Goal: Answer question/provide support: Share knowledge or assist other users

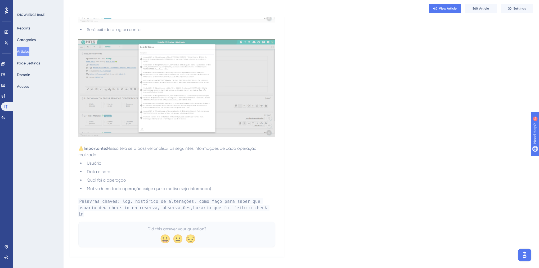
click at [156, 209] on span "Palavras chaves: log, histórico de alterações, como faço para saber que usuario…" at bounding box center [173, 207] width 191 height 19
click at [473, 9] on span "Edit Article" at bounding box center [481, 8] width 16 height 4
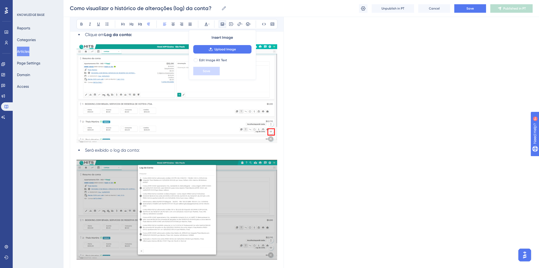
scroll to position [314, 0]
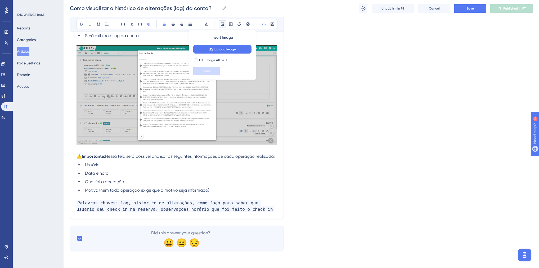
click at [153, 211] on span "Palavras chaves: log, histórico de alterações, como faço para saber que usuario…" at bounding box center [175, 206] width 197 height 12
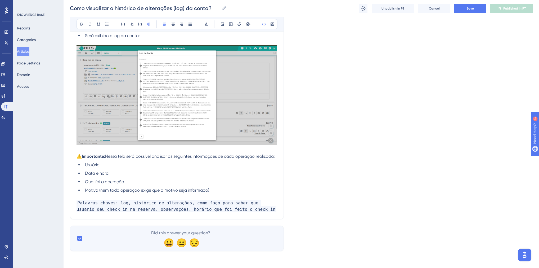
click at [26, 53] on button "Articles" at bounding box center [23, 52] width 12 height 10
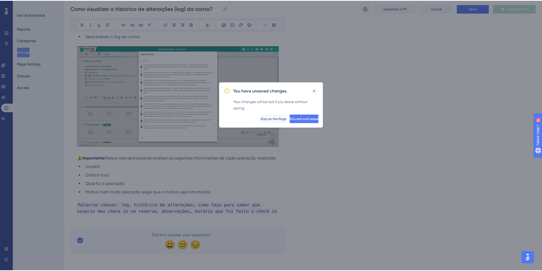
scroll to position [311, 0]
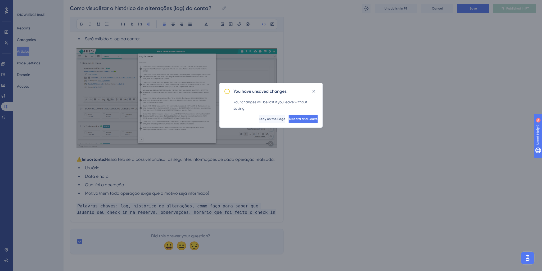
click at [289, 118] on span "Discard and Leave" at bounding box center [303, 119] width 29 height 4
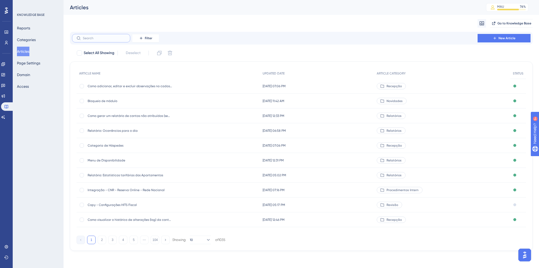
click at [95, 40] on input "text" at bounding box center [104, 38] width 43 height 4
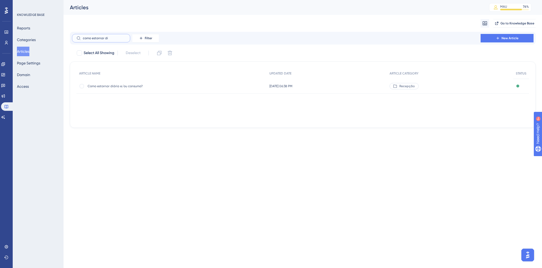
type input "como estornar di"
click at [120, 89] on div "Como estornar diária e/ou consumo? Como estornar diária e/ou consumo?" at bounding box center [130, 86] width 85 height 15
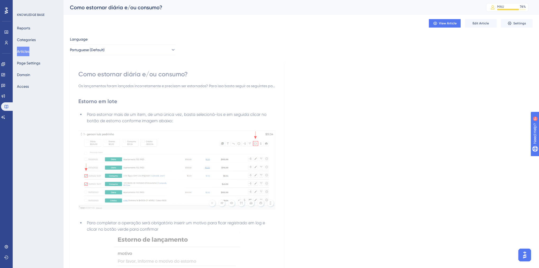
click at [479, 28] on div "View Article Edit Article Settings" at bounding box center [301, 23] width 463 height 17
click at [478, 25] on span "Edit Article" at bounding box center [481, 23] width 16 height 4
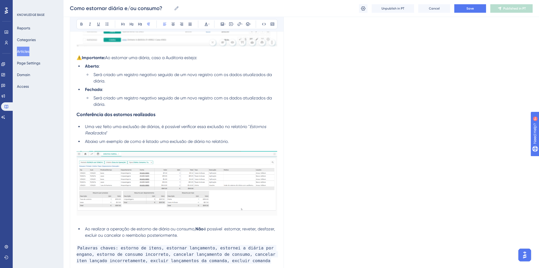
scroll to position [427, 0]
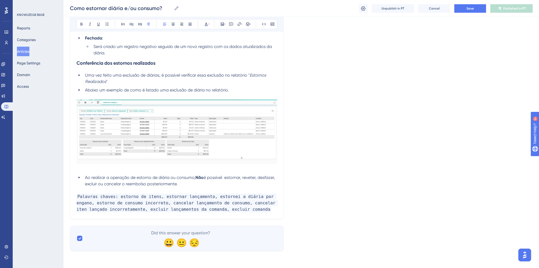
click at [187, 185] on li "Ao realizar a operação de estorno de diária ou consumo, Não é possível estornar…" at bounding box center [180, 180] width 194 height 13
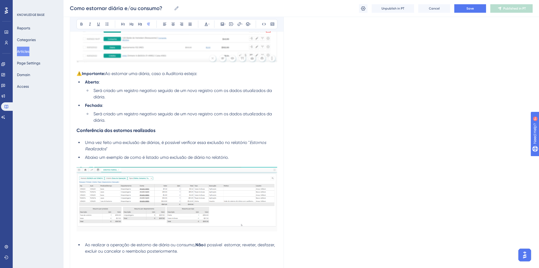
scroll to position [279, 0]
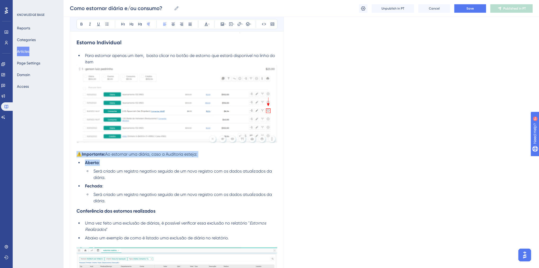
drag, startPoint x: 77, startPoint y: 153, endPoint x: 215, endPoint y: 160, distance: 138.1
click at [215, 160] on div "Estorno em lote Para estornar mais de um item, de uma única vez, basta selecion…" at bounding box center [177, 103] width 201 height 539
copy div "⚠️Importante: Ao estornar uma diária, caso a Auditoria esteja: Aberta :"
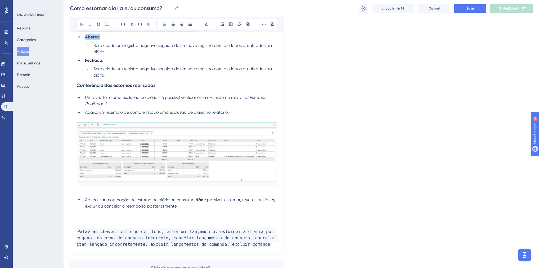
scroll to position [439, 0]
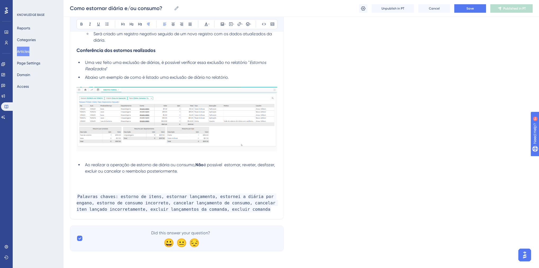
click at [114, 184] on p at bounding box center [177, 184] width 201 height 6
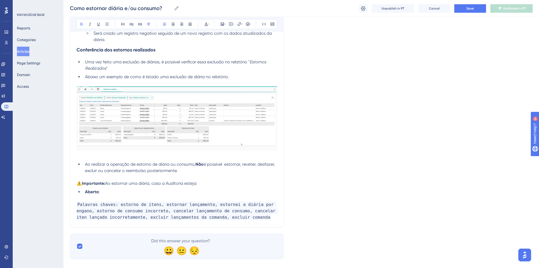
click at [107, 185] on span "Ao estornar uma diária, caso a Auditoria esteja:" at bounding box center [151, 183] width 92 height 5
click at [107, 183] on strong "⚠️Importante: Também pode ser analisado" at bounding box center [120, 183] width 86 height 5
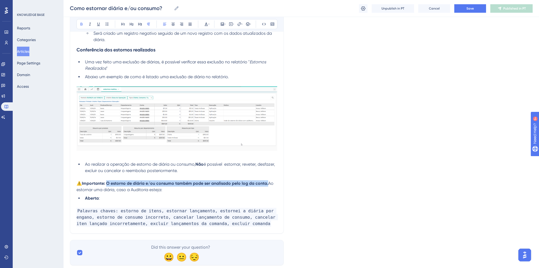
drag, startPoint x: 107, startPoint y: 183, endPoint x: 268, endPoint y: 184, distance: 160.4
click at [268, 184] on p "⚠️Importante: O estorno de diária e/ou consumo também pode ser analisado pelo l…" at bounding box center [177, 186] width 201 height 13
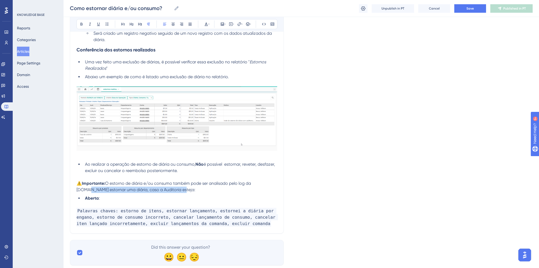
drag, startPoint x: 167, startPoint y: 191, endPoint x: 267, endPoint y: 184, distance: 100.1
click at [267, 184] on p "⚠️Importante: O estorno de diária e/ou consumo também pode ser analisado pelo l…" at bounding box center [177, 186] width 201 height 13
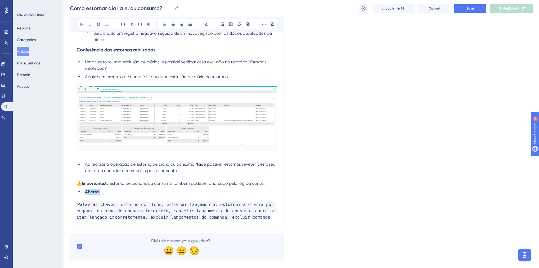
drag, startPoint x: 102, startPoint y: 193, endPoint x: 86, endPoint y: 193, distance: 16.2
click at [86, 193] on li "Aberta :" at bounding box center [180, 192] width 194 height 6
drag, startPoint x: 198, startPoint y: 194, endPoint x: 86, endPoint y: 191, distance: 112.3
click at [86, 191] on li "Como visualizar o histórico de alterações (log) da conta?" at bounding box center [180, 192] width 194 height 6
click at [241, 23] on icon at bounding box center [241, 24] width 1 height 4
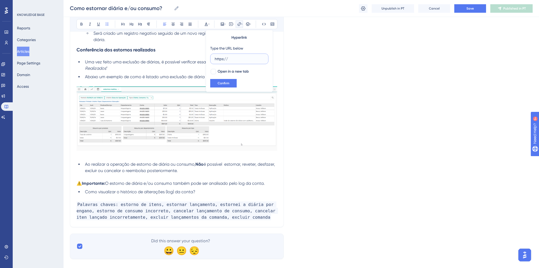
click at [233, 59] on input "https://" at bounding box center [239, 59] width 49 height 6
paste input "appsistemas.help.userguiding.com/pt/articles/7994-como-visualizar-o-historico-d…"
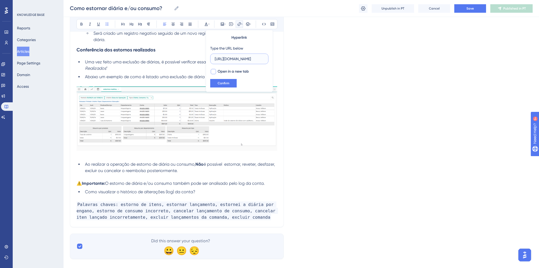
type input "https://appsistemas.help.userguiding.com/pt/articles/7994-como-visualizar-o-his…"
click at [224, 71] on span "Open in a new tab" at bounding box center [233, 71] width 31 height 6
checkbox input "true"
click at [222, 85] on button "Confirm" at bounding box center [223, 83] width 26 height 8
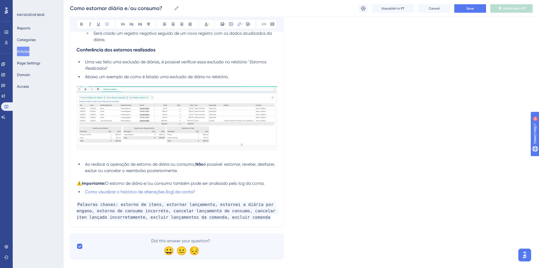
click at [229, 190] on li "Como visualizar o histórico de alterações (log) da conta?" at bounding box center [180, 192] width 194 height 6
click at [481, 5] on button "Save" at bounding box center [470, 8] width 32 height 8
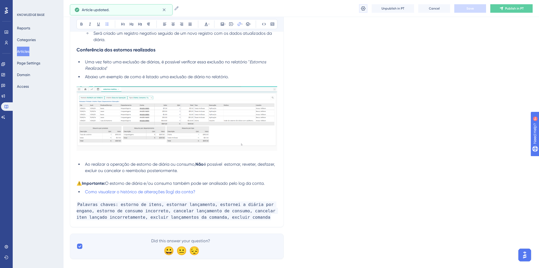
click at [362, 8] on icon at bounding box center [363, 8] width 5 height 5
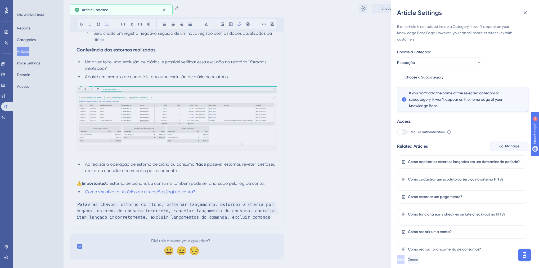
click at [505, 147] on span "Manage" at bounding box center [512, 146] width 14 height 6
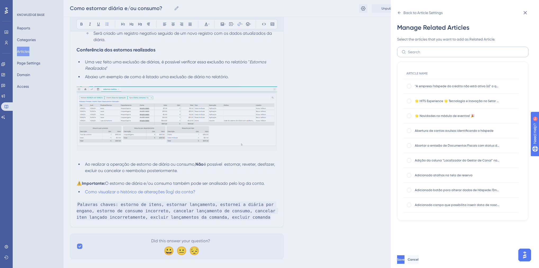
click at [407, 48] on label at bounding box center [462, 52] width 131 height 11
click at [408, 49] on input "text" at bounding box center [466, 52] width 116 height 6
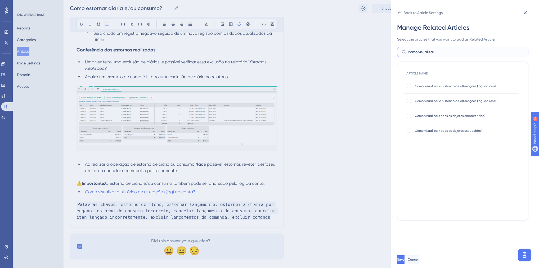
type input "como visualizar"
click at [452, 86] on span "Como visualizar o histórico de alterações (log) da conta?" at bounding box center [457, 86] width 85 height 4
click at [411, 86] on div at bounding box center [408, 85] width 5 height 5
checkbox input "true"
click at [405, 261] on button "Save" at bounding box center [400, 259] width 7 height 8
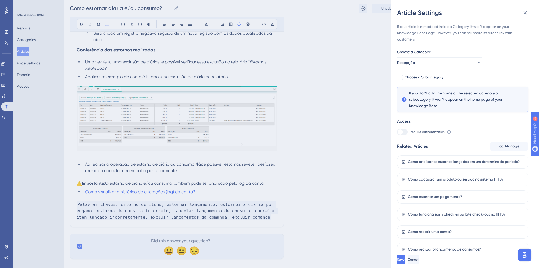
click at [338, 84] on div "Article Settings If an article is not added inside a Category, it won't appear …" at bounding box center [269, 134] width 539 height 268
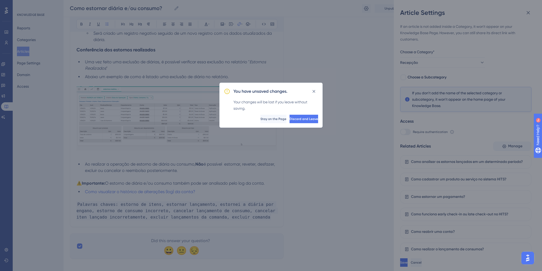
click at [539, 203] on div "You have unsaved changes. Your changes will be lost if you leave without saving…" at bounding box center [271, 135] width 542 height 271
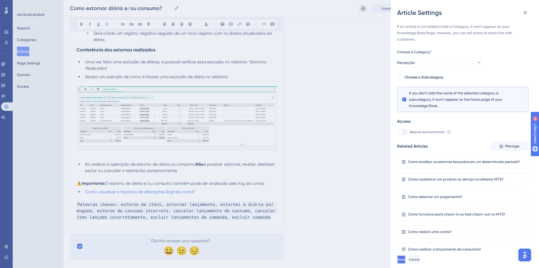
click at [406, 260] on button "Save" at bounding box center [401, 259] width 8 height 8
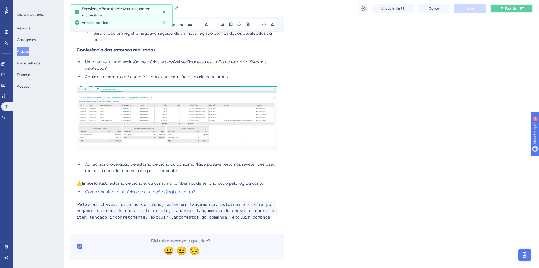
click at [501, 7] on icon at bounding box center [501, 8] width 3 height 3
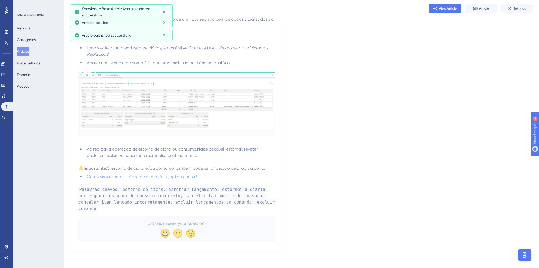
scroll to position [424, 0]
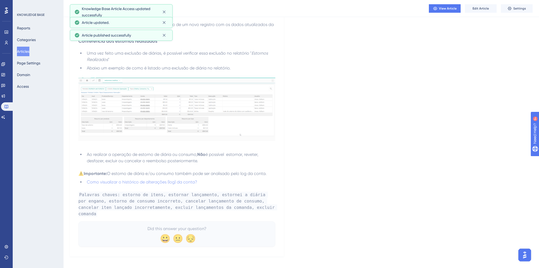
click at [29, 52] on button "Articles" at bounding box center [23, 52] width 12 height 10
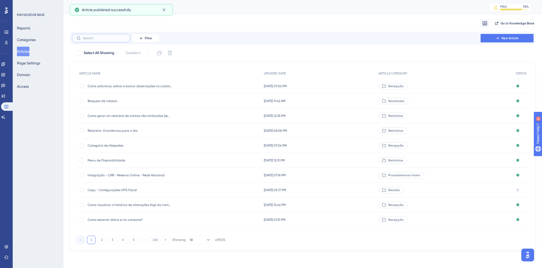
click at [119, 39] on input "text" at bounding box center [104, 38] width 43 height 4
type input "v"
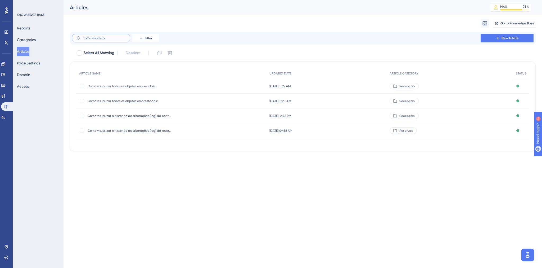
type input "como visualizar"
click at [146, 114] on span "Como visualizar o histórico de alterações (log) da conta?" at bounding box center [130, 116] width 85 height 4
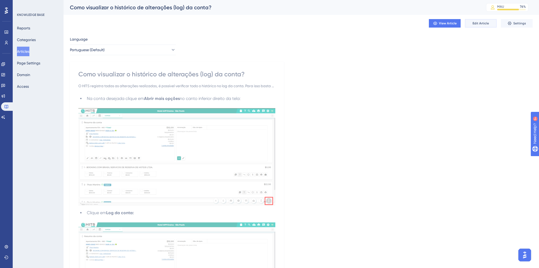
click at [473, 25] on span "Edit Article" at bounding box center [481, 23] width 16 height 4
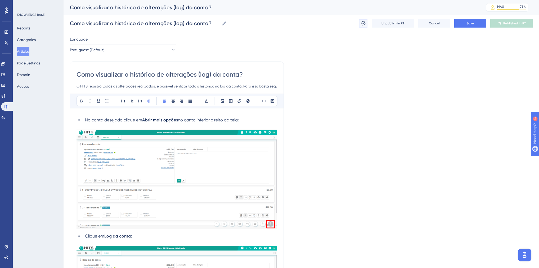
click at [363, 23] on icon at bounding box center [363, 23] width 5 height 4
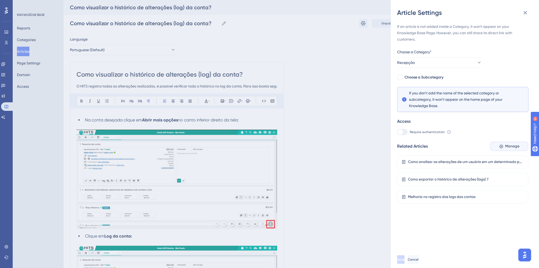
click at [496, 147] on button "Manage" at bounding box center [509, 146] width 38 height 10
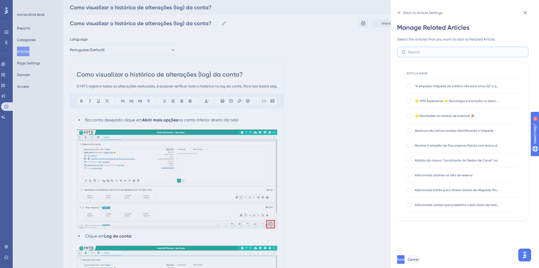
click at [430, 50] on input "text" at bounding box center [466, 52] width 116 height 6
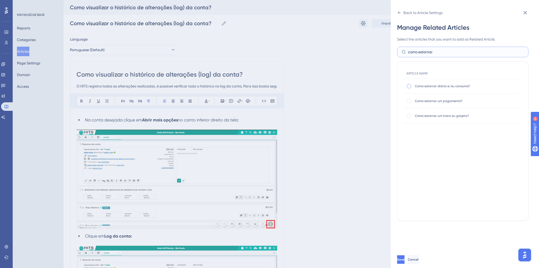
type input "como estornar"
click at [409, 85] on div at bounding box center [409, 86] width 4 height 4
checkbox input "true"
click at [406, 263] on button "Save" at bounding box center [401, 259] width 8 height 8
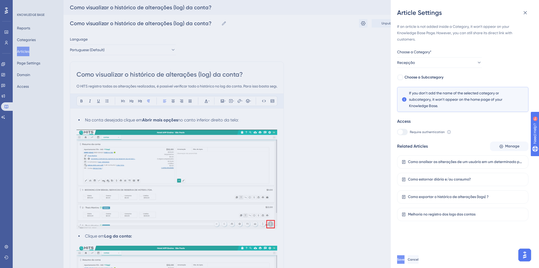
click at [405, 263] on button "Save" at bounding box center [400, 259] width 7 height 8
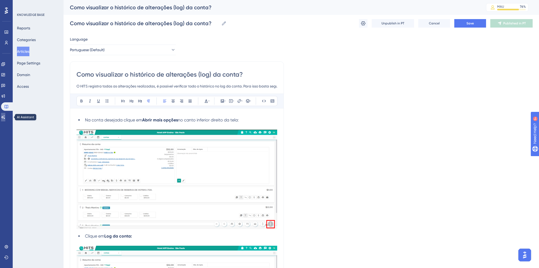
click at [5, 118] on icon at bounding box center [3, 116] width 4 height 3
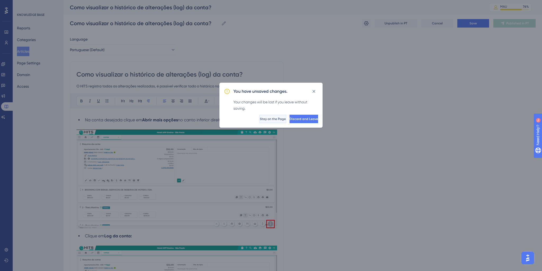
click at [260, 120] on span "Stay on the Page" at bounding box center [273, 119] width 26 height 4
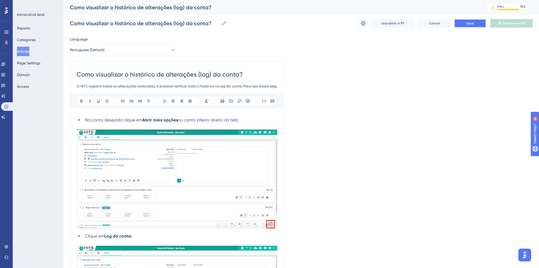
click at [481, 24] on button "Save" at bounding box center [470, 23] width 32 height 8
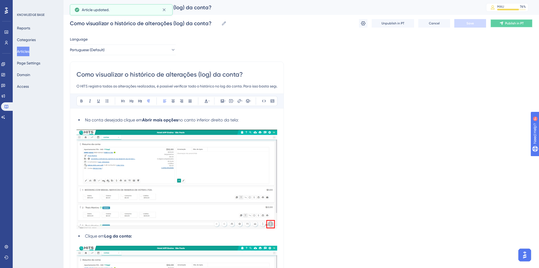
click at [516, 21] on span "Publish in PT" at bounding box center [514, 23] width 19 height 4
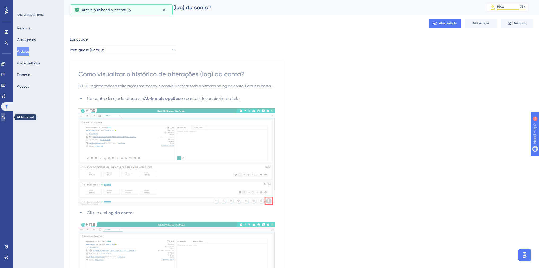
click at [5, 116] on icon at bounding box center [3, 116] width 4 height 3
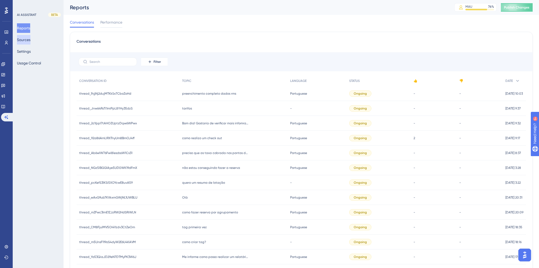
click at [30, 39] on button "Sources" at bounding box center [24, 40] width 14 height 10
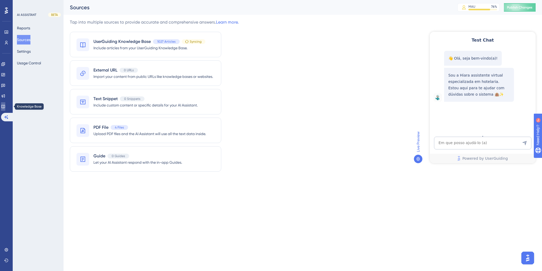
click at [5, 109] on link at bounding box center [3, 106] width 4 height 8
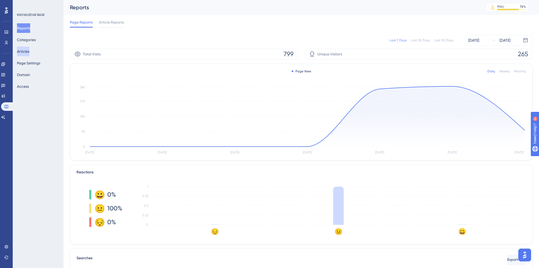
click at [24, 55] on button "Articles" at bounding box center [23, 52] width 12 height 10
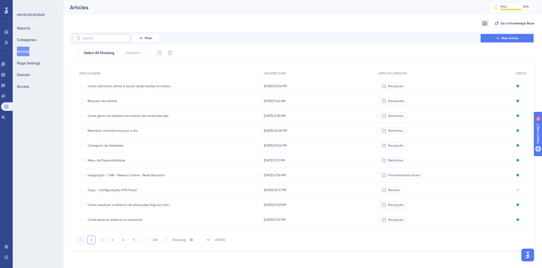
click at [87, 40] on label at bounding box center [101, 38] width 58 height 8
click at [87, 40] on input "text" at bounding box center [104, 38] width 43 height 4
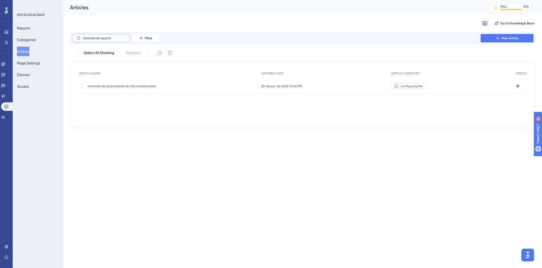
type input "controle de quanti"
click at [121, 87] on span "Controle de quantidade de UHs cadastradas" at bounding box center [130, 86] width 85 height 4
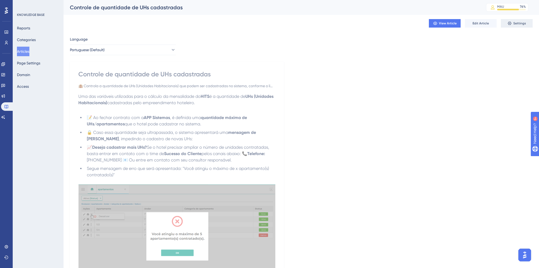
click at [506, 24] on button "Settings" at bounding box center [517, 23] width 32 height 8
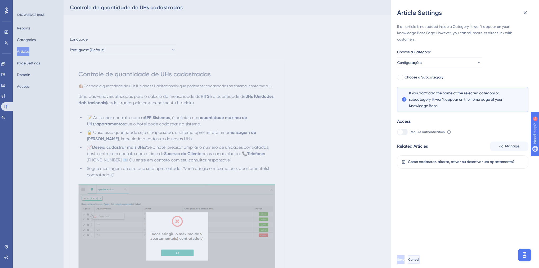
click at [420, 263] on button "Cancel" at bounding box center [414, 259] width 12 height 8
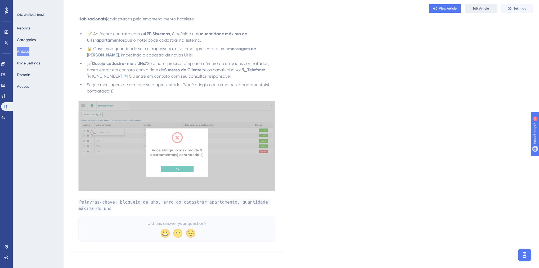
click at [465, 7] on button "Edit Article" at bounding box center [481, 8] width 32 height 8
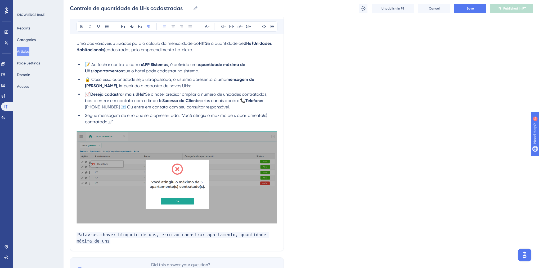
scroll to position [105, 0]
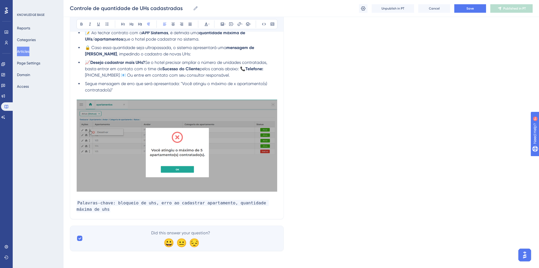
click at [90, 213] on div "Controle de quantidade de UHs cadastradas 🏨 Controla a quantidade de UHs (Unida…" at bounding box center [177, 87] width 214 height 264
click at [89, 210] on p "Palavras-chave: bloqueio de uhs, erro ao cadastrar apartamento, quantidade máxi…" at bounding box center [177, 206] width 201 height 13
click at [400, 156] on div "Language Portuguese (Default) Controle de quantidade de UHs cadastradas 🏨 Contr…" at bounding box center [301, 90] width 463 height 321
click at [464, 9] on button "Save" at bounding box center [470, 8] width 32 height 8
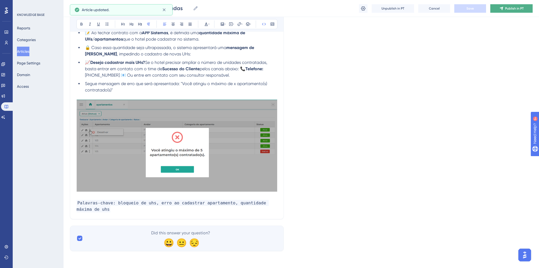
click at [498, 8] on button "Publish in PT" at bounding box center [511, 8] width 42 height 8
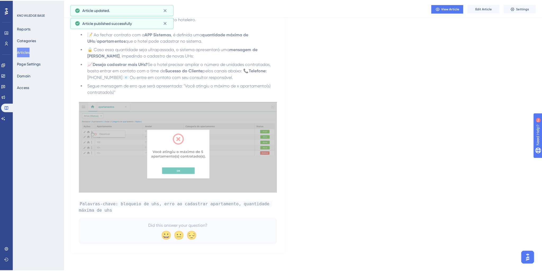
scroll to position [0, 0]
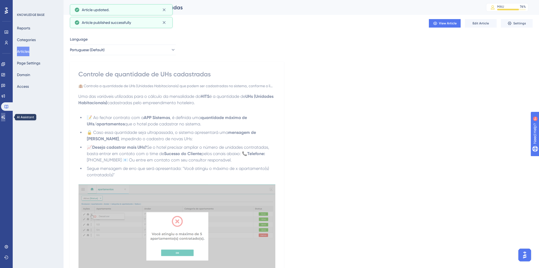
click at [3, 116] on link at bounding box center [3, 117] width 4 height 8
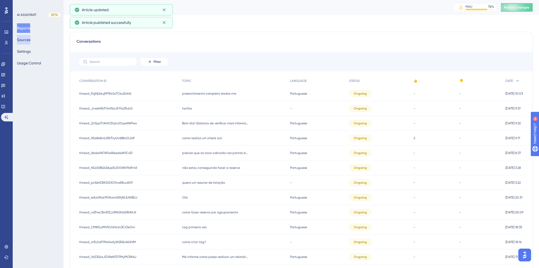
click at [24, 41] on button "Sources" at bounding box center [24, 40] width 14 height 10
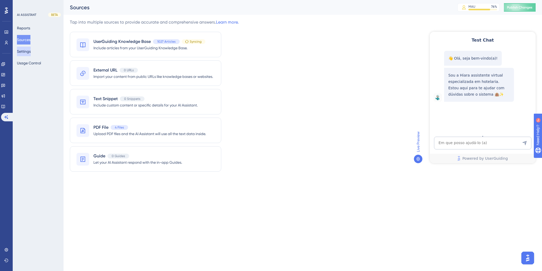
click at [29, 50] on button "Settings" at bounding box center [24, 52] width 14 height 10
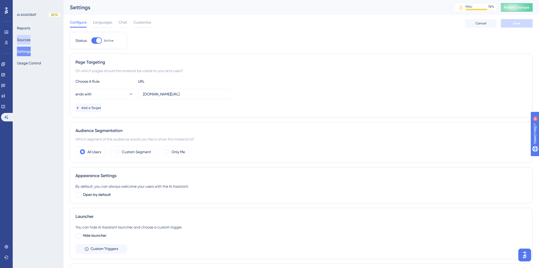
click at [25, 41] on button "Sources" at bounding box center [24, 40] width 14 height 10
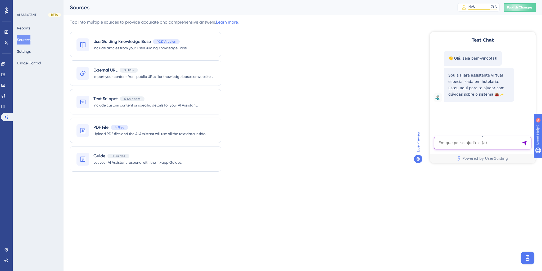
click at [480, 146] on textarea "AI Assistant Text Input" at bounding box center [482, 143] width 97 height 13
click at [521, 5] on button "Publish Changes" at bounding box center [520, 7] width 32 height 8
click at [467, 142] on textarea "AI Assistant Text Input" at bounding box center [482, 143] width 97 height 13
type textarea "como ativar a governança mobile"
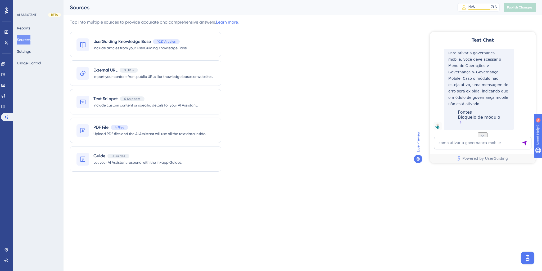
scroll to position [93, 0]
click at [455, 143] on textarea "como ativar a governança mobile" at bounding box center [482, 143] width 97 height 13
paste textarea "Eu tinha uma conta aberta de um hospede e a diária dele foi colocada em nome da…"
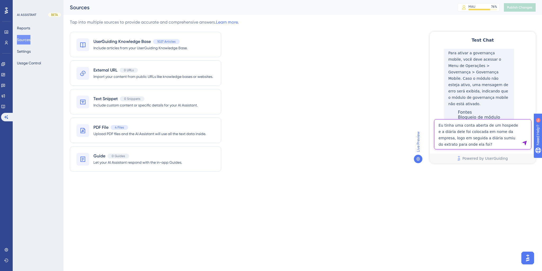
type textarea "Eu tinha uma conta aberta de um hospede e a diária dele foi colocada em nome da…"
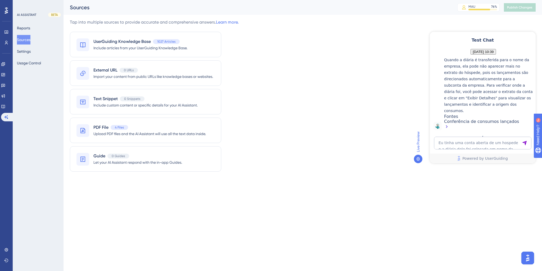
scroll to position [246, 0]
click at [459, 145] on textarea "Eu tinha uma conta aberta de um hospede e a diária dele foi colocada em nome da…" at bounding box center [482, 143] width 97 height 13
paste textarea "como ver comissões de promotores de meses seguentes ?"
type textarea "como ver comissões de promotores de meses seguentes ?"
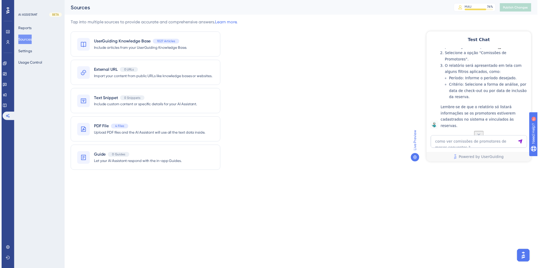
scroll to position [414, 0]
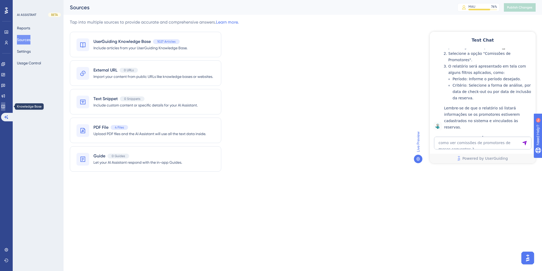
drag, startPoint x: 6, startPoint y: 106, endPoint x: 68, endPoint y: 96, distance: 63.5
click at [5, 106] on icon at bounding box center [3, 106] width 4 height 4
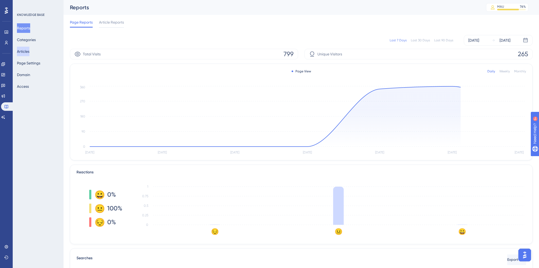
click at [29, 54] on button "Articles" at bounding box center [23, 52] width 12 height 10
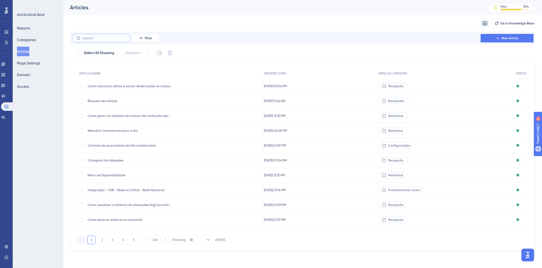
click at [85, 37] on input "text" at bounding box center [104, 38] width 43 height 4
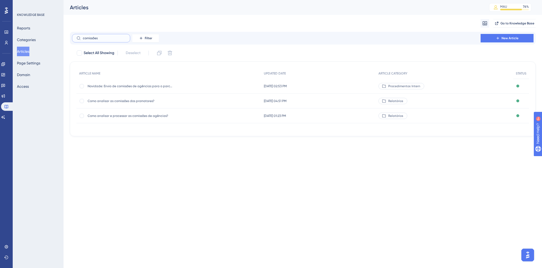
type input "comissões"
click at [118, 97] on div "Como analisar as comissões dos promotores? Como analisar as comissões dos promo…" at bounding box center [130, 100] width 85 height 15
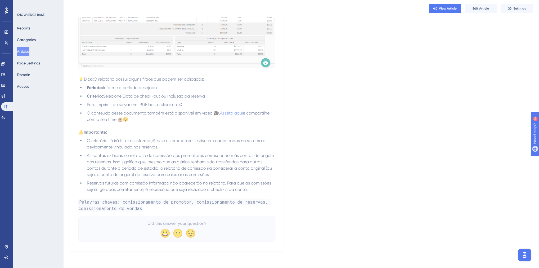
scroll to position [382, 0]
click at [478, 9] on span "Edit Article" at bounding box center [481, 8] width 16 height 4
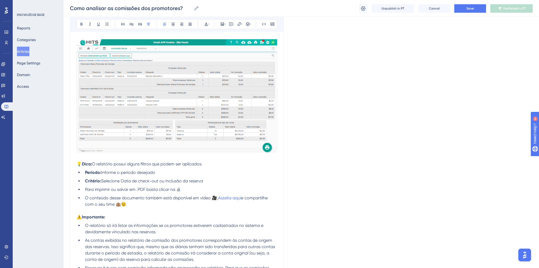
scroll to position [376, 0]
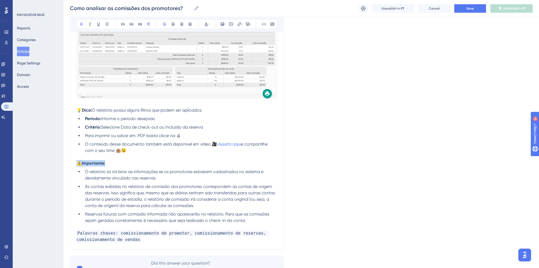
drag, startPoint x: 110, startPoint y: 165, endPoint x: 75, endPoint y: 166, distance: 35.0
copy strong "⚠️Importante:"
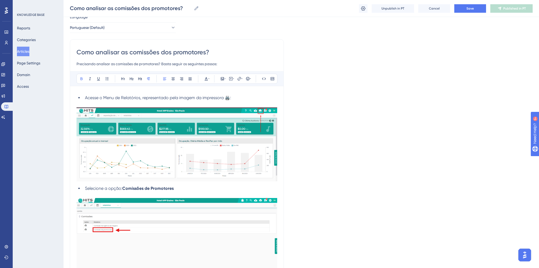
scroll to position [0, 0]
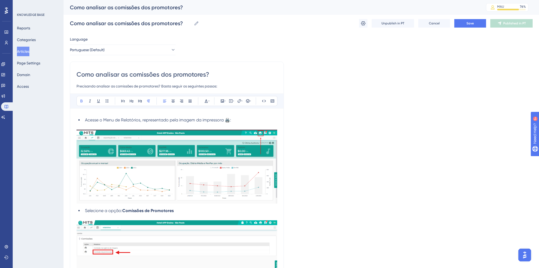
click at [78, 120] on ul "Acesse o Menu de Relatórios, representado pela imagem da impressora 🖨️:" at bounding box center [177, 120] width 201 height 6
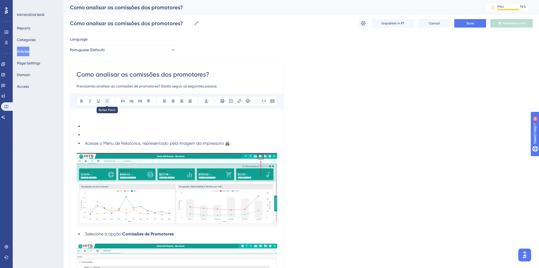
click at [106, 100] on icon at bounding box center [107, 101] width 4 height 4
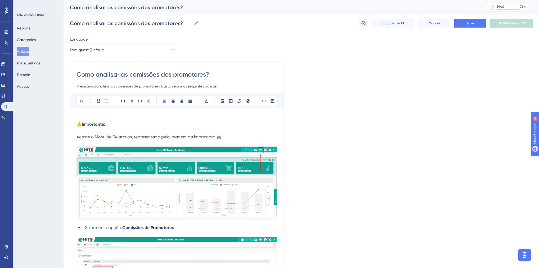
click at [77, 137] on span "Acesse o Menu de Relatórios, representado pela imagem da impressora 🖨️:" at bounding box center [150, 136] width 146 height 5
click at [108, 102] on icon at bounding box center [107, 101] width 4 height 4
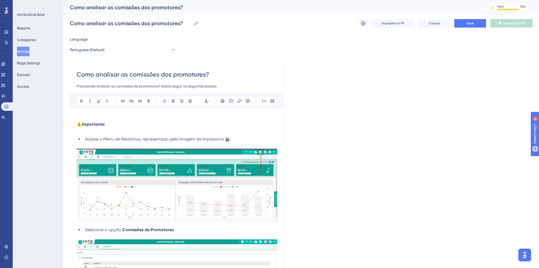
click at [87, 131] on p at bounding box center [177, 130] width 201 height 6
click at [121, 120] on p at bounding box center [177, 118] width 201 height 6
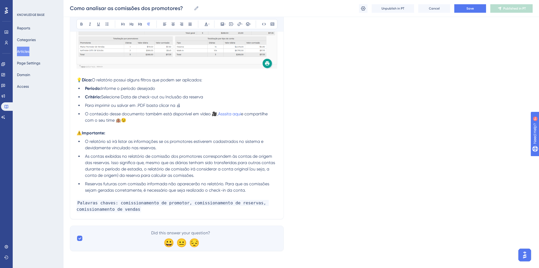
scroll to position [426, 0]
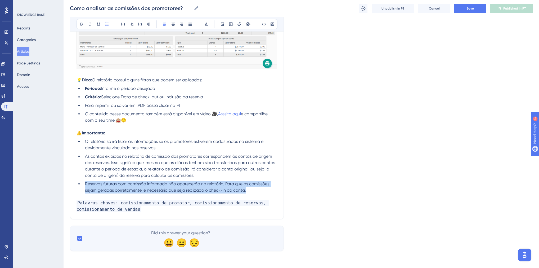
drag, startPoint x: 257, startPoint y: 192, endPoint x: 86, endPoint y: 187, distance: 171.7
click at [86, 187] on li "Reservas futuras com comissão informada não aparecerão no relatório. Para que a…" at bounding box center [180, 187] width 194 height 13
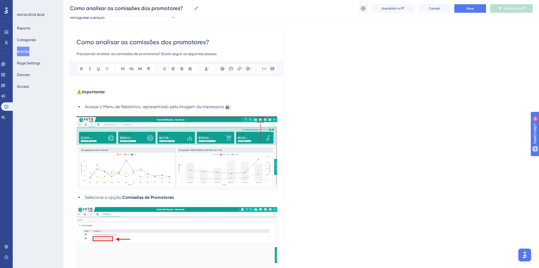
scroll to position [0, 0]
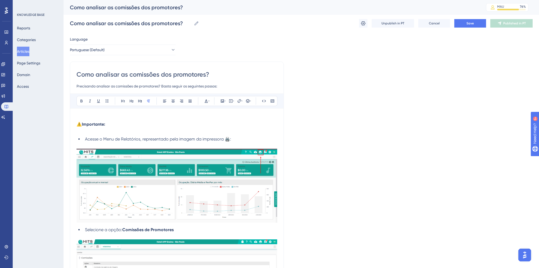
click at [120, 131] on p at bounding box center [177, 130] width 201 height 6
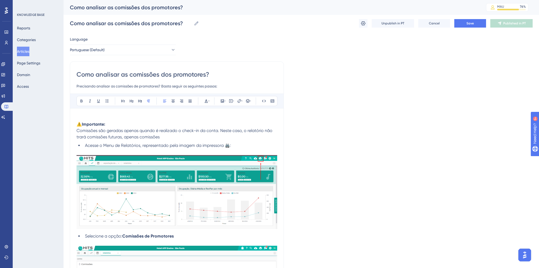
click at [107, 138] on span "Comissões são geradas apenas quando é realizado o check-in da conta. Neste caso…" at bounding box center [175, 133] width 197 height 11
drag, startPoint x: 183, startPoint y: 136, endPoint x: 146, endPoint y: 138, distance: 37.7
click at [146, 138] on span "Comissões são geradas apenas quando é realizado o check-in da conta. Neste caso…" at bounding box center [175, 133] width 197 height 11
click at [469, 25] on button "Save" at bounding box center [470, 23] width 32 height 8
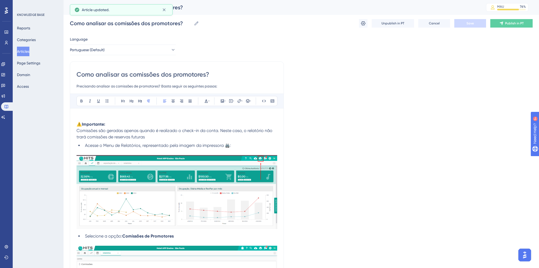
click at [85, 145] on span "Acesse o Menu de Relatórios, representado pela imagem da impressora 🖨️:" at bounding box center [158, 145] width 146 height 5
click at [107, 101] on icon at bounding box center [107, 101] width 4 height 4
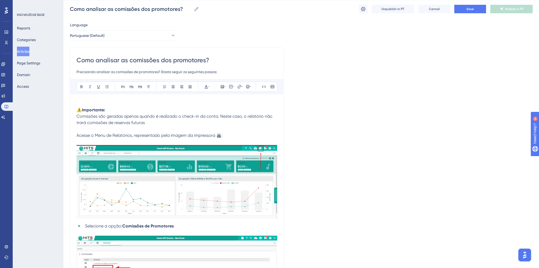
scroll to position [21, 0]
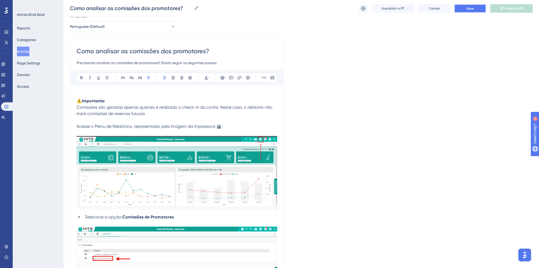
click at [474, 7] on button "Save" at bounding box center [470, 8] width 32 height 8
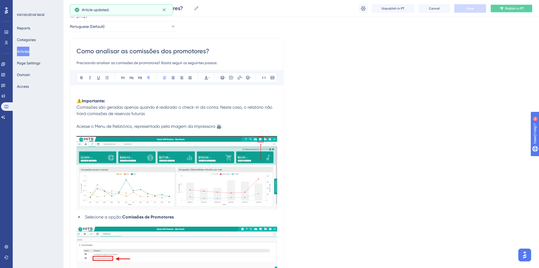
click at [512, 9] on span "Publish in PT" at bounding box center [514, 8] width 19 height 4
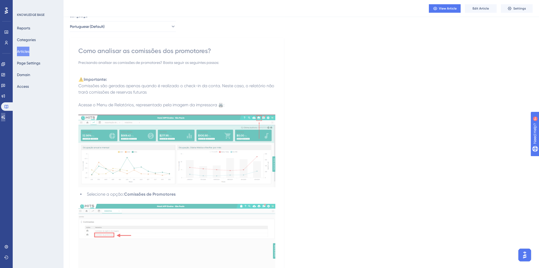
click at [3, 119] on link at bounding box center [3, 117] width 4 height 8
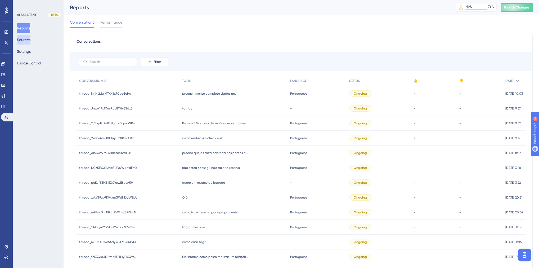
click at [26, 40] on button "Sources" at bounding box center [24, 40] width 14 height 10
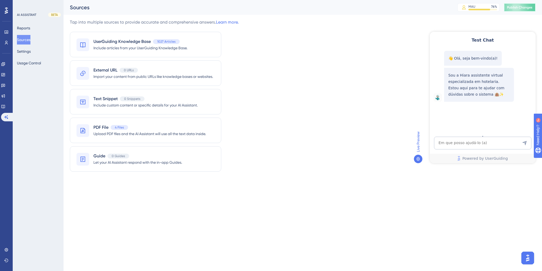
click at [519, 6] on span "Publish Changes" at bounding box center [519, 7] width 25 height 4
click at [446, 142] on textarea "AI Assistant Text Input" at bounding box center [482, 143] width 97 height 13
paste textarea "como ver comissões de promotores de meses seguentes ?"
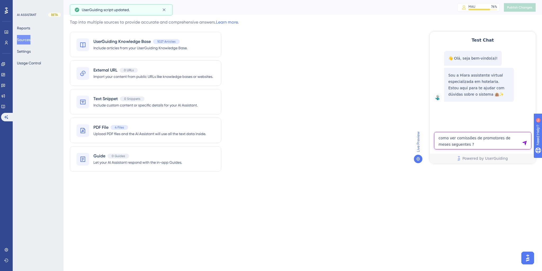
type textarea "como ver comissões de promotores de meses seguentes ?"
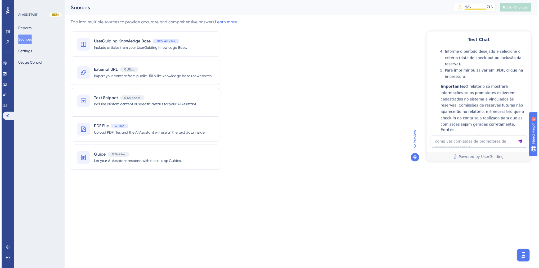
scroll to position [189, 0]
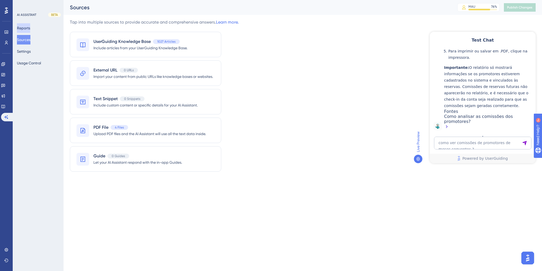
click at [28, 27] on button "Reports" at bounding box center [23, 28] width 13 height 10
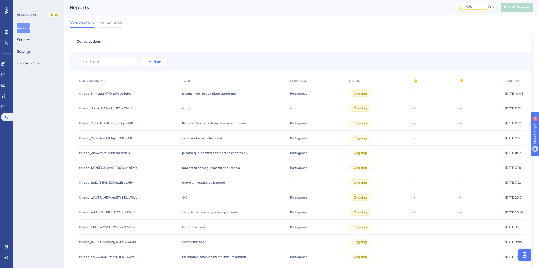
click at [155, 64] on button "Filter" at bounding box center [154, 61] width 26 height 8
click at [162, 139] on span "Date Created" at bounding box center [160, 140] width 22 height 6
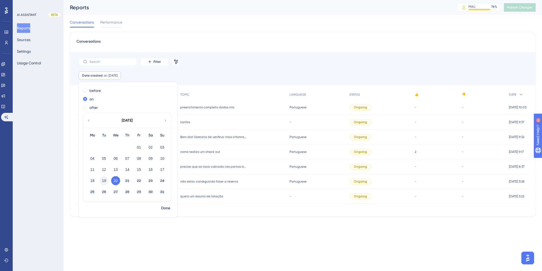
click at [103, 181] on button "19" at bounding box center [104, 180] width 9 height 9
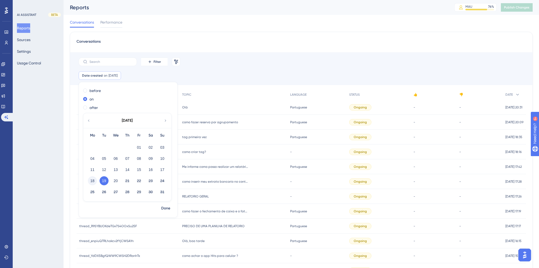
click at [92, 181] on button "18" at bounding box center [92, 180] width 9 height 9
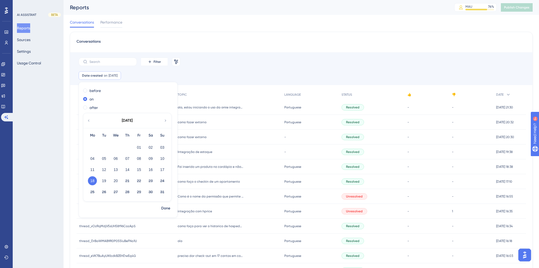
click at [225, 185] on div "como faço o checkin de um apartamento como faço o checkin de um apartamento" at bounding box center [228, 181] width 106 height 15
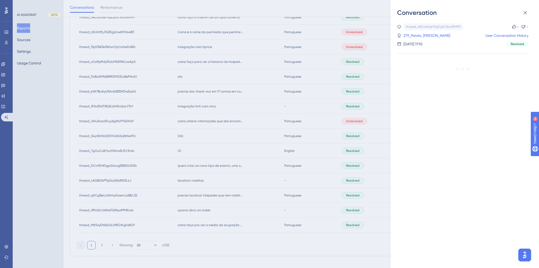
scroll to position [169, 0]
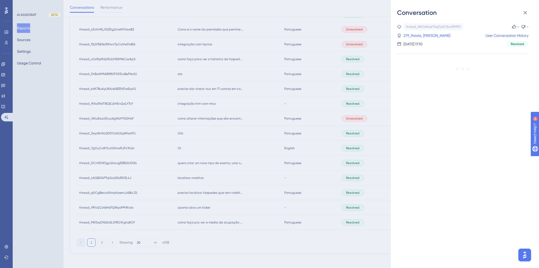
click at [132, 201] on div "Conversation thread_NKOdXGe7SqDjdiC5kuFEMFFl Copy - - 279_Paiola, Guilherme Use…" at bounding box center [269, 134] width 539 height 268
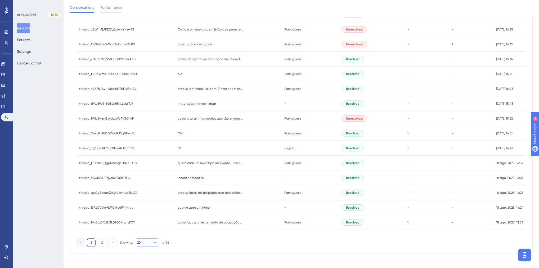
click at [143, 238] on button "20" at bounding box center [147, 242] width 21 height 8
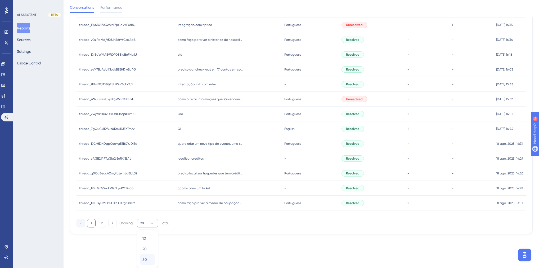
click at [146, 254] on div "50 50" at bounding box center [147, 259] width 10 height 11
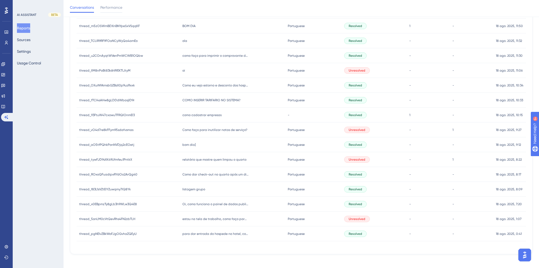
scroll to position [427, 0]
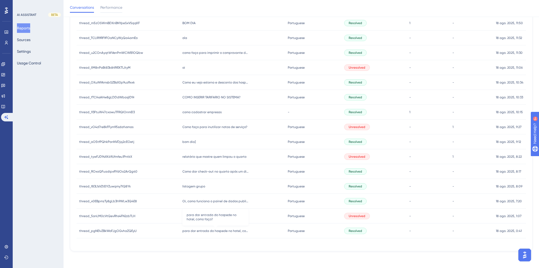
click at [208, 230] on span "para dar entrada do hospede no hotel, como faço?" at bounding box center [215, 230] width 66 height 4
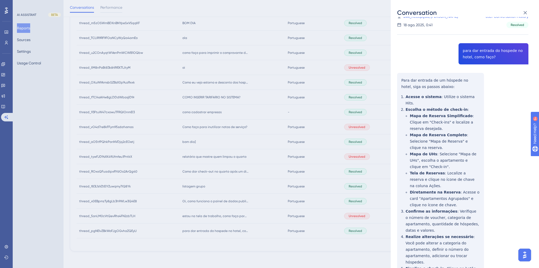
scroll to position [0, 0]
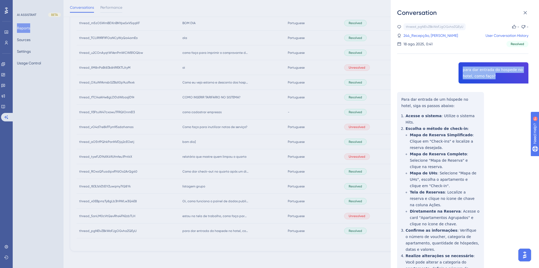
drag, startPoint x: 494, startPoint y: 77, endPoint x: 434, endPoint y: 63, distance: 60.9
copy span "para dar entrada do hospede no hotel, como faço?"
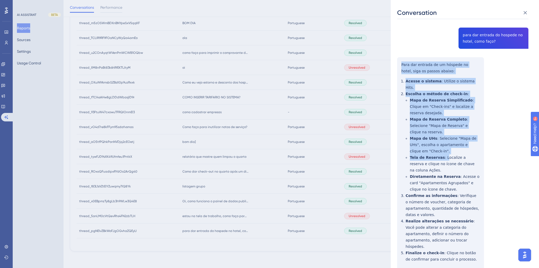
scroll to position [42, 0]
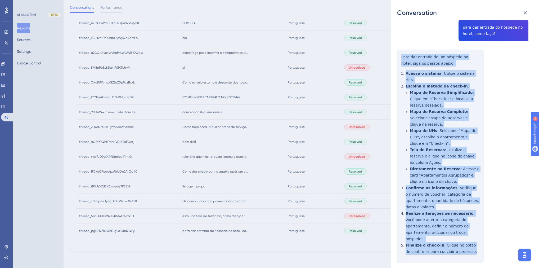
drag, startPoint x: 402, startPoint y: 99, endPoint x: 486, endPoint y: 228, distance: 154.2
click at [486, 228] on div "thread_pgNEIvZBkWoFJgOGvhaZQEyU Copy - - 244_Recepção, Claudio User Conversatio…" at bounding box center [462, 257] width 131 height 553
copy div "Para dar entrada de um hóspede no hotel, siga os passos abaixo: Acesse o sistem…"
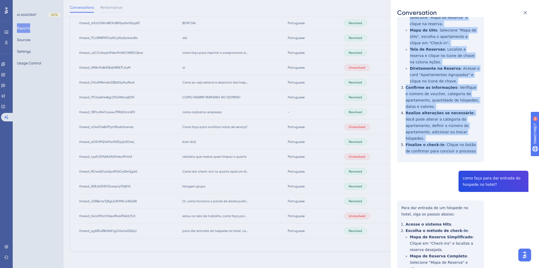
scroll to position [191, 0]
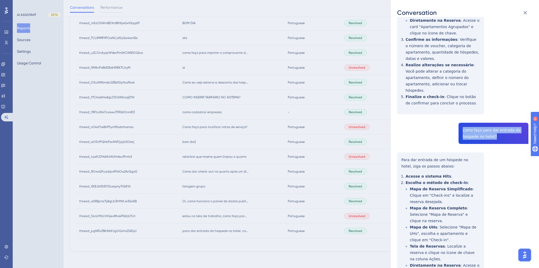
drag, startPoint x: 493, startPoint y: 111, endPoint x: 461, endPoint y: 105, distance: 33.2
click at [461, 105] on div "thread_pgNEIvZBkWoFJgOGvhaZQEyU Copy - - 244_Recepção, Claudio User Conversatio…" at bounding box center [462, 109] width 131 height 553
copy span "como faço para dar entrada do hospede no hotel?"
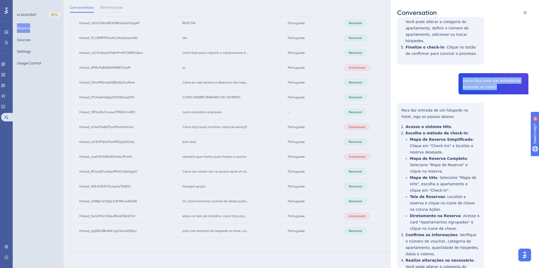
scroll to position [261, 0]
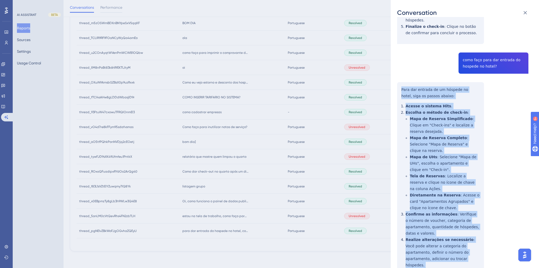
drag, startPoint x: 467, startPoint y: 235, endPoint x: 398, endPoint y: 65, distance: 183.4
click at [398, 65] on div "thread_pgNEIvZBkWoFJgOGvhaZQEyU Copy - - 244_Recepção, Claudio User Conversatio…" at bounding box center [462, 39] width 131 height 553
copy div "Para dar entrada de um hóspede no hotel, siga os passos abaixo: Acesse o sistem…"
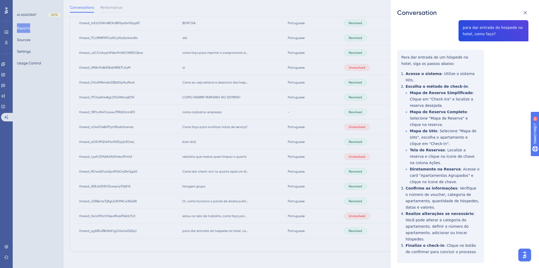
scroll to position [0, 0]
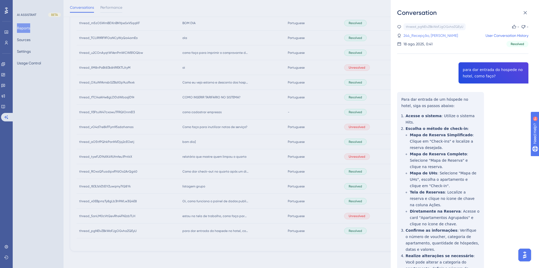
click at [428, 35] on link "244_Recepção, Claudio" at bounding box center [430, 35] width 55 height 6
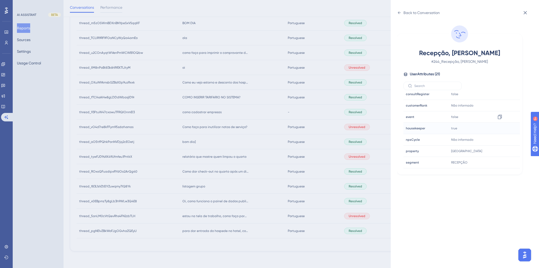
scroll to position [127, 0]
click at [500, 140] on icon at bounding box center [499, 141] width 5 height 5
click at [204, 197] on div "Back to Conversation Recepção, Claudio # 244_Recepção, Claudio User Attributes …" at bounding box center [269, 134] width 539 height 268
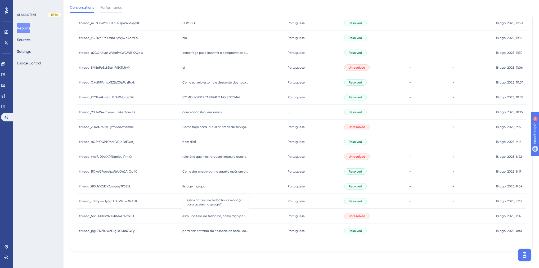
click at [222, 216] on span "estou na tela de trabalho, como faço para acessar o google?" at bounding box center [215, 216] width 66 height 4
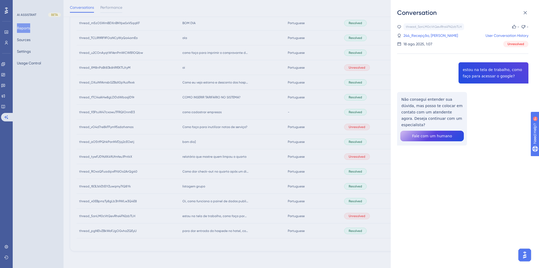
click at [487, 75] on div "thread_5onLM0cVtQevRhs4FN2zbTLH Copy - - 244_Recepção, Claudio User Conversatio…" at bounding box center [462, 97] width 131 height 149
copy span "estou na tela de trabalho, como faço para acessar o google?"
click at [231, 201] on div "Conversation thread_5onLM0cVtQevRhs4FN2zbTLH Copy - - 244_Recepção, Claudio Use…" at bounding box center [269, 134] width 539 height 268
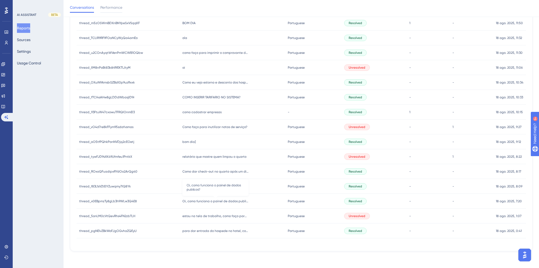
click at [197, 200] on span "Oi, como funciona o painel de dados publicos?" at bounding box center [215, 201] width 66 height 4
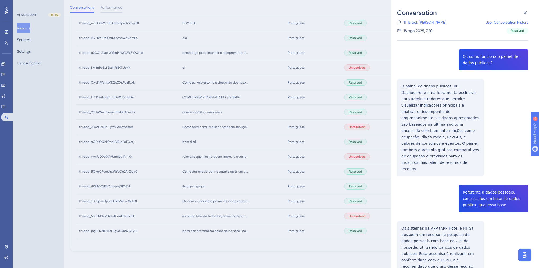
scroll to position [36, 0]
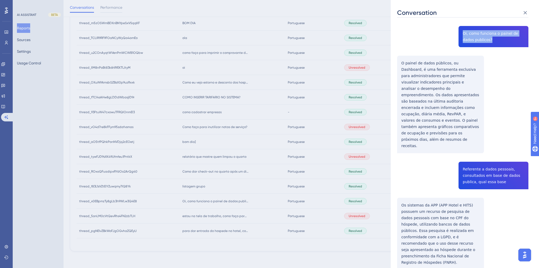
drag, startPoint x: 479, startPoint y: 38, endPoint x: 458, endPoint y: 28, distance: 23.1
click at [458, 28] on div "thread_x0EBpmzTy8gLb3h9WLw3Q4E8 Copy - - 11_Israel, David User Conversation His…" at bounding box center [462, 142] width 131 height 310
copy span "Oi, como funciona o painel de dados publicos?"
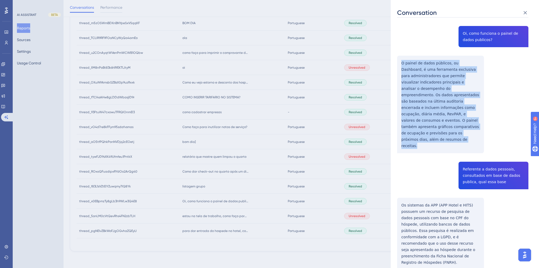
drag, startPoint x: 463, startPoint y: 124, endPoint x: 400, endPoint y: 64, distance: 87.2
click at [400, 64] on div "thread_x0EBpmzTy8gLb3h9WLw3Q4E8 Copy - - 11_Israel, David User Conversation His…" at bounding box center [462, 142] width 131 height 310
copy p "O painel de dados públicos, ou Dashboard, é uma ferramenta exclusiva para admin…"
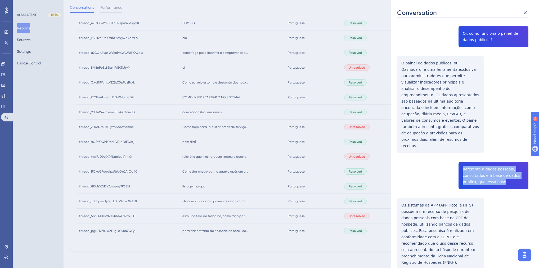
drag, startPoint x: 501, startPoint y: 162, endPoint x: 460, endPoint y: 149, distance: 43.3
click at [460, 149] on div "thread_x0EBpmzTy8gLb3h9WLw3Q4E8 Copy - - 11_Israel, David User Conversation His…" at bounding box center [462, 142] width 131 height 310
copy span "Referente a dados pessoais, consultados em base de dados publica, qual essa base"
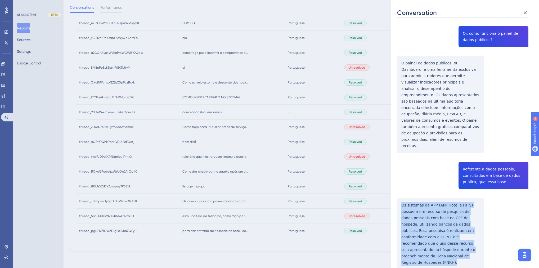
drag, startPoint x: 448, startPoint y: 238, endPoint x: 399, endPoint y: 186, distance: 71.9
click at [399, 186] on div "thread_x0EBpmzTy8gLb3h9WLw3Q4E8 Copy - - 11_Israel, David User Conversation His…" at bounding box center [462, 142] width 131 height 310
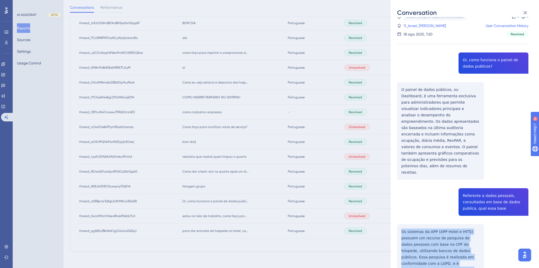
scroll to position [0, 0]
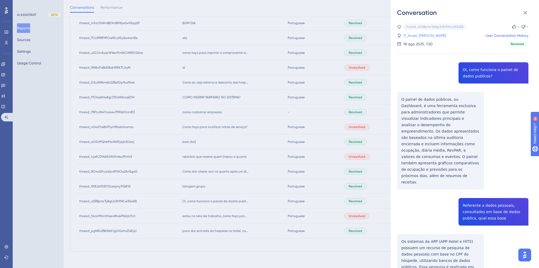
click at [421, 36] on link "11_Israel, David" at bounding box center [424, 35] width 43 height 6
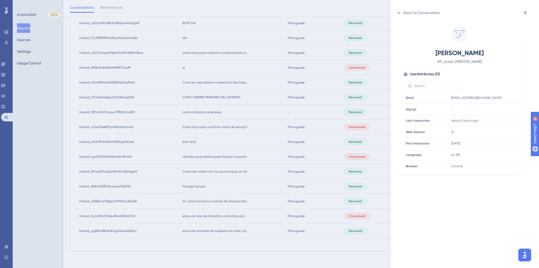
click at [381, 51] on div "Back to Conversation Israel, David # 11_Israel, David User Attributes ( 21 ) Em…" at bounding box center [269, 134] width 539 height 268
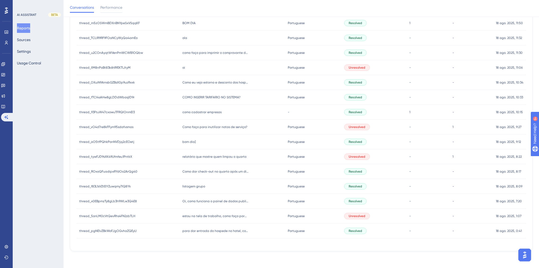
click at [192, 186] on span "listagem grupo" at bounding box center [193, 186] width 23 height 4
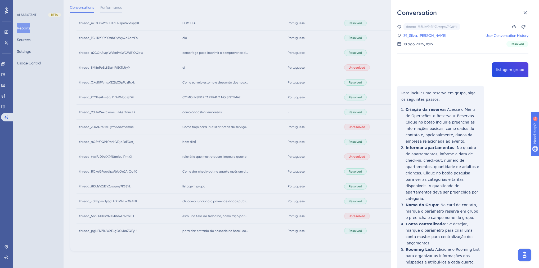
click at [506, 69] on div "thread_f83L1sVZtEIYZuwqmy7IQ8Yk Copy - - 39_Silva, Reinaldo User Conversation H…" at bounding box center [462, 229] width 131 height 413
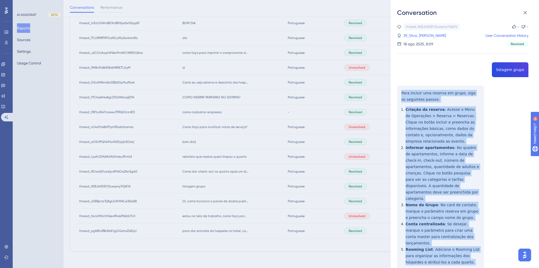
drag, startPoint x: 436, startPoint y: 138, endPoint x: 402, endPoint y: 93, distance: 55.9
click at [402, 93] on div "thread_f83L1sVZtEIYZuwqmy7IQ8Yk Copy - - 39_Silva, Reinaldo User Conversation H…" at bounding box center [462, 229] width 131 height 413
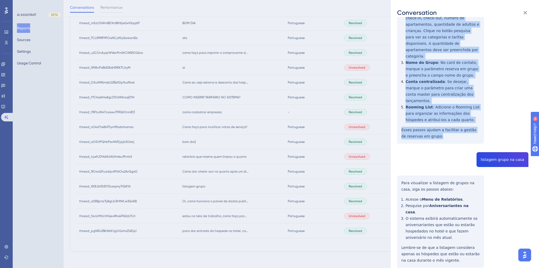
scroll to position [146, 0]
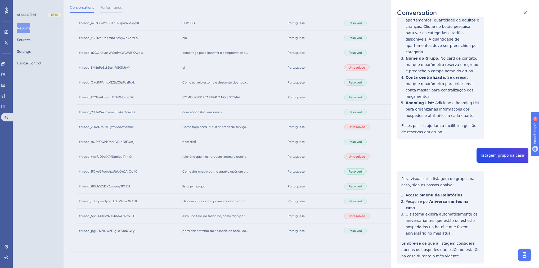
click at [495, 145] on div "thread_f83L1sVZtEIYZuwqmy7IQ8Yk Copy - - 39_Silva, Reinaldo User Conversation H…" at bounding box center [462, 83] width 131 height 413
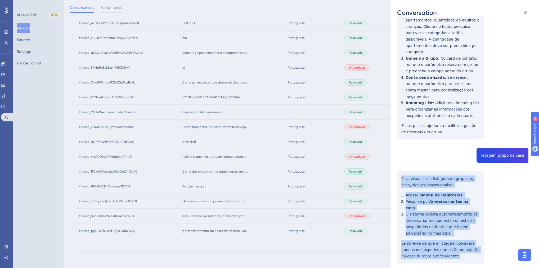
drag, startPoint x: 445, startPoint y: 236, endPoint x: 398, endPoint y: 163, distance: 86.2
click at [398, 163] on div "thread_f83L1sVZtEIYZuwqmy7IQ8Yk Copy - - 39_Silva, Reinaldo User Conversation H…" at bounding box center [462, 83] width 131 height 413
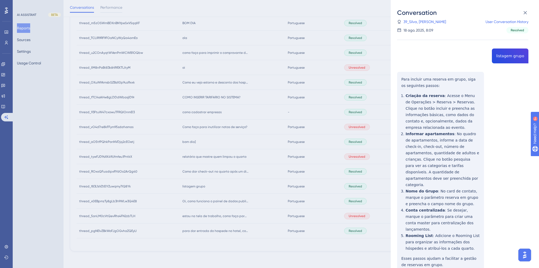
scroll to position [0, 0]
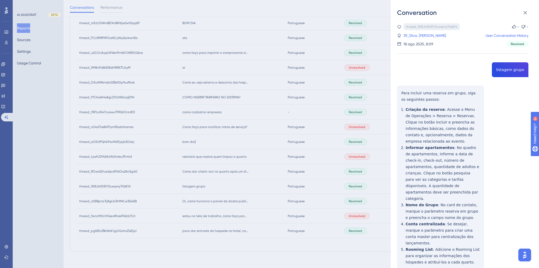
click at [413, 24] on div "thread_f83L1sVZtEIYZuwqmy7IQ8Yk Copy" at bounding box center [431, 26] width 56 height 7
click at [417, 34] on link "39_Silva, Reinaldo" at bounding box center [424, 35] width 43 height 6
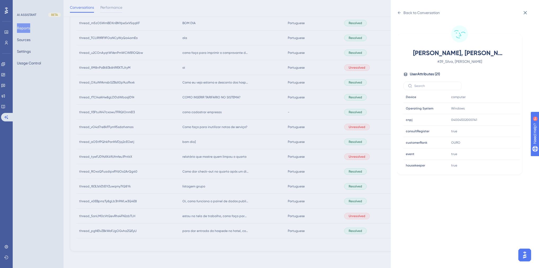
scroll to position [148, 0]
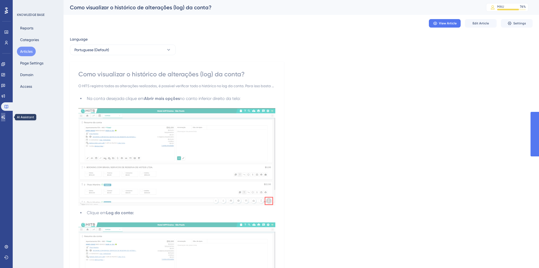
click at [5, 116] on icon at bounding box center [3, 117] width 4 height 4
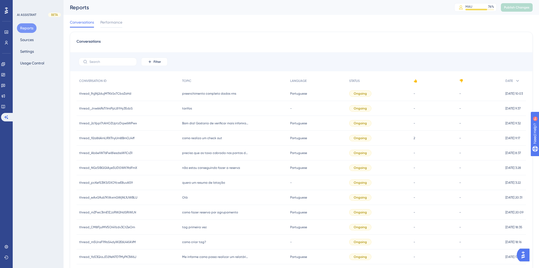
scroll to position [155, 0]
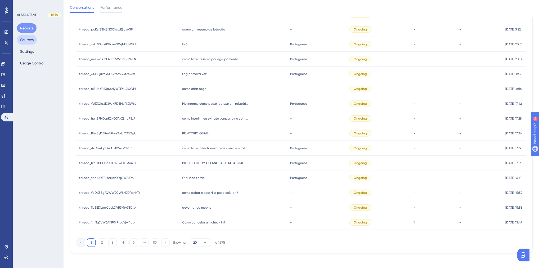
click at [25, 38] on button "Sources" at bounding box center [27, 40] width 20 height 10
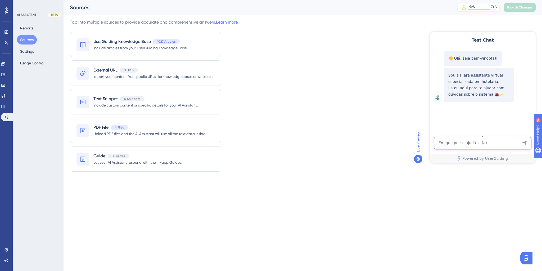
click at [459, 140] on textarea "AI Assistant Text Input" at bounding box center [482, 143] width 97 height 13
paste textarea "Eu tinha uma conta aberta de um hospede e a diária dele foi colocada em nome da…"
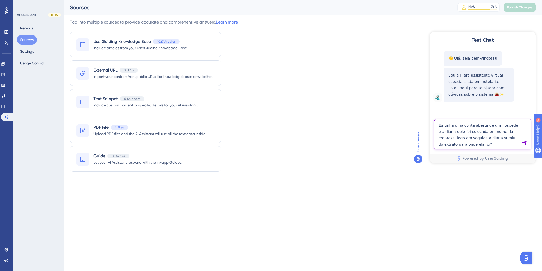
type textarea "Eu tinha uma conta aberta de um hospede e a diária dele foi colocada em nome da…"
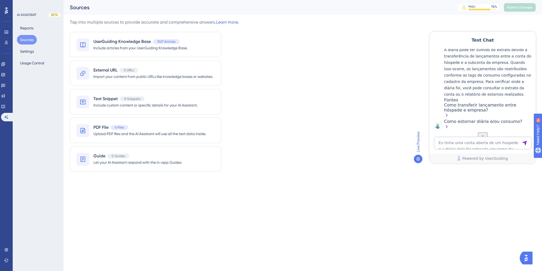
scroll to position [131, 0]
click at [484, 123] on div "Como estornar diária e/ou consumo?" at bounding box center [488, 124] width 89 height 11
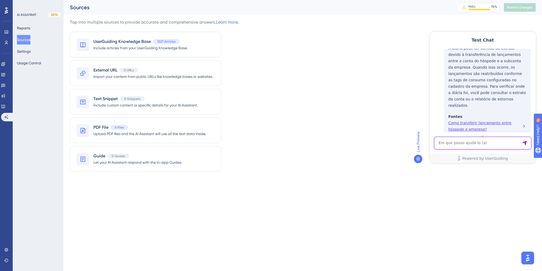
click at [479, 145] on textarea "AI Assistant Text Input" at bounding box center [482, 143] width 97 height 13
paste textarea "Oi, como funciona o painel de dados publicos?"
type textarea "Oi, como funciona o painel de dados publicos?"
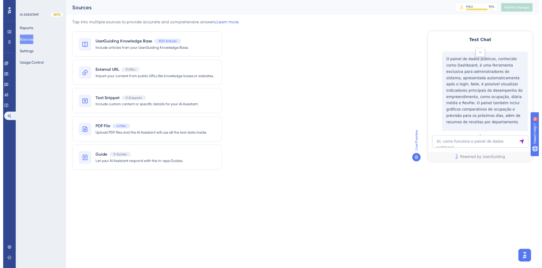
scroll to position [277, 0]
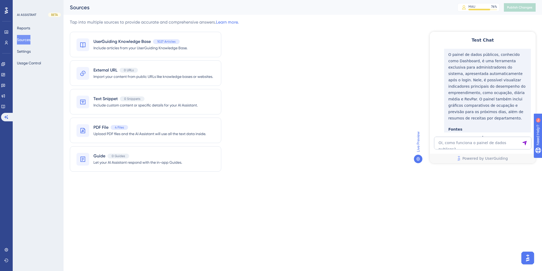
click at [4, 108] on icon at bounding box center [3, 106] width 4 height 4
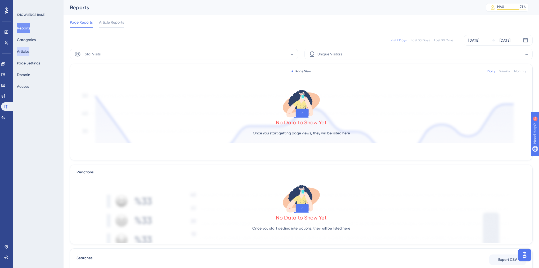
click at [27, 49] on button "Articles" at bounding box center [23, 52] width 12 height 10
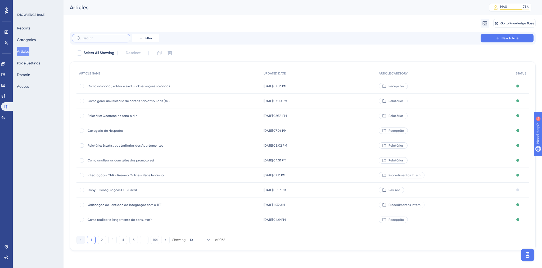
click at [102, 36] on input "text" at bounding box center [104, 38] width 43 height 4
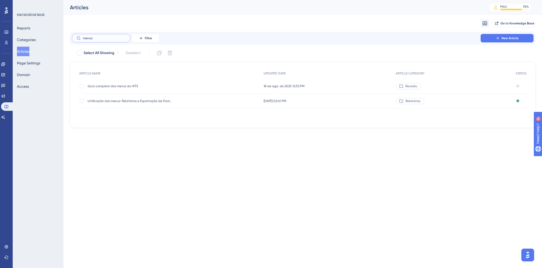
type input "menus"
click at [119, 87] on span "Guia completo dos menus do HITS" at bounding box center [130, 86] width 85 height 4
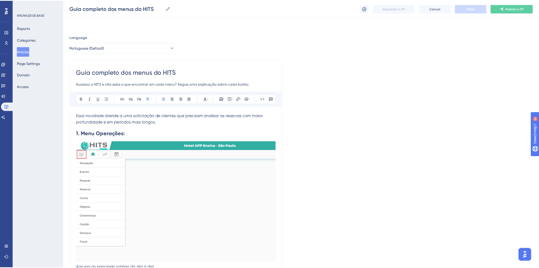
scroll to position [1525, 0]
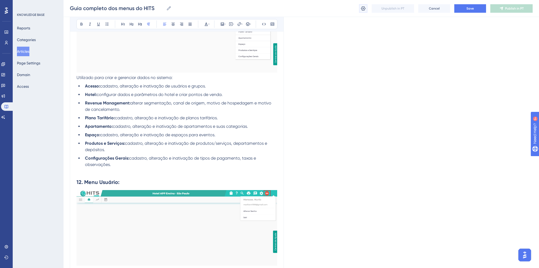
click at [360, 7] on button at bounding box center [363, 8] width 8 height 8
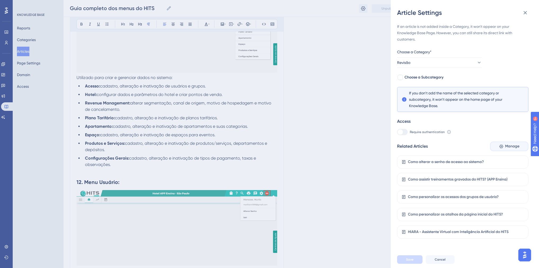
click at [497, 144] on button "Manage" at bounding box center [509, 146] width 38 height 10
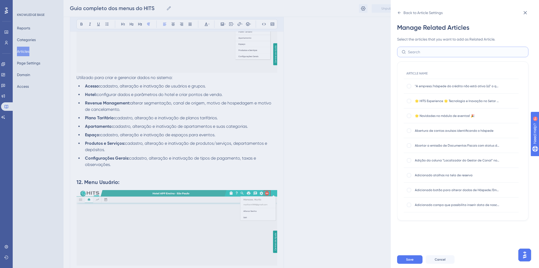
click at [431, 51] on input "text" at bounding box center [466, 52] width 116 height 6
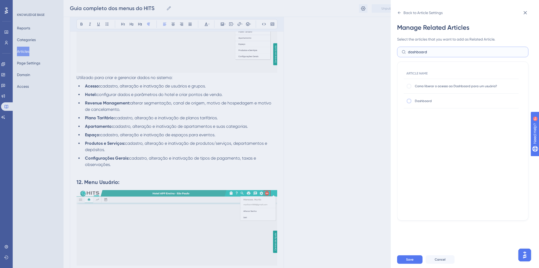
type input "dashboard"
click at [411, 100] on div at bounding box center [408, 100] width 5 height 5
checkbox input "true"
click at [416, 263] on button "Save" at bounding box center [409, 259] width 25 height 8
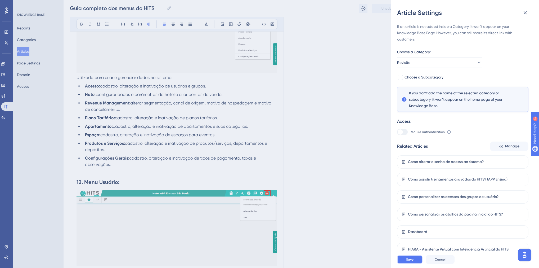
click at [412, 261] on span "Save" at bounding box center [409, 259] width 7 height 4
